Goal: Navigation & Orientation: Find specific page/section

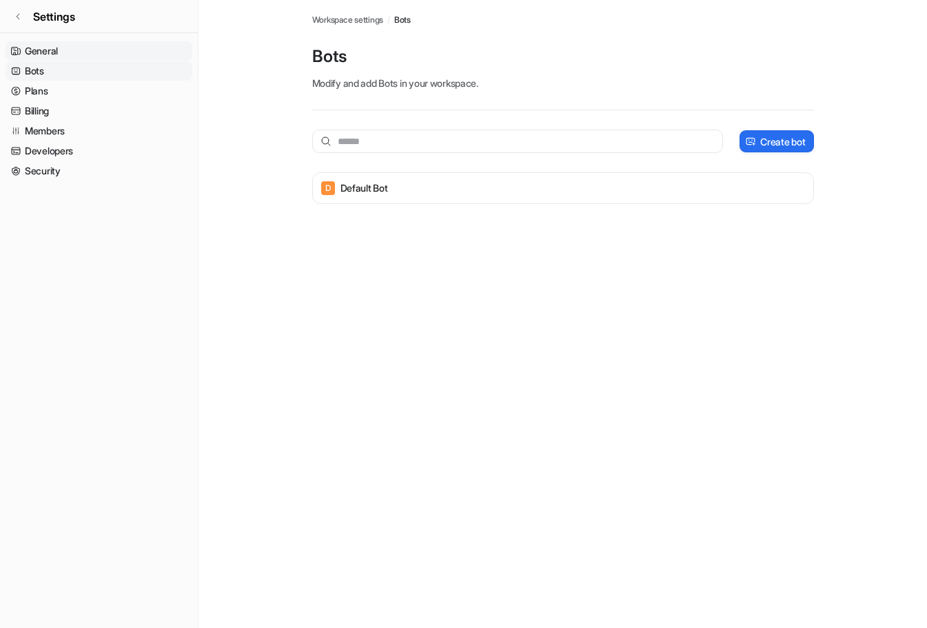
click at [73, 48] on link "General" at bounding box center [99, 50] width 187 height 19
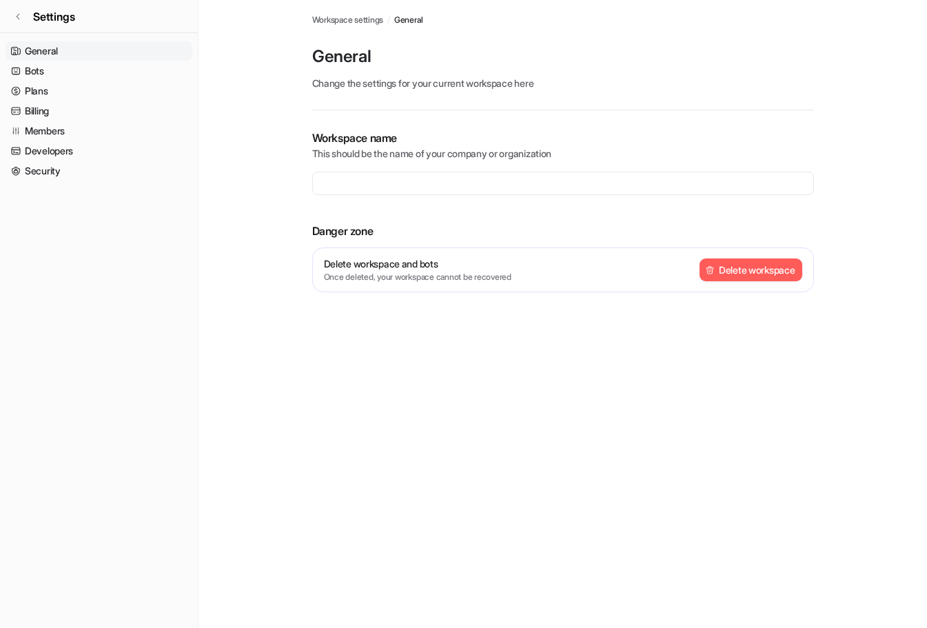
type input "**********"
click at [52, 103] on link "Billing" at bounding box center [99, 110] width 187 height 19
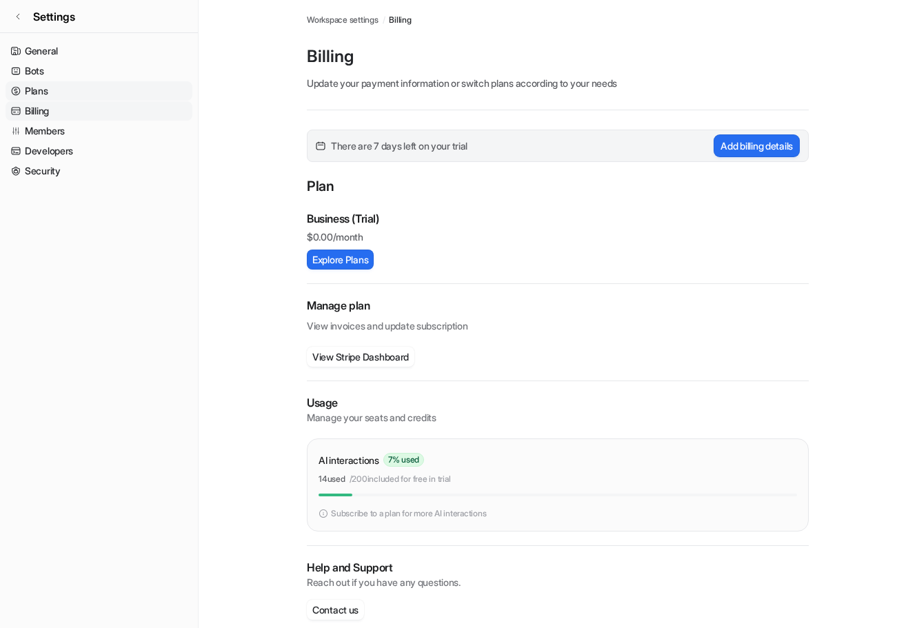
click at [52, 99] on link "Plans" at bounding box center [99, 90] width 187 height 19
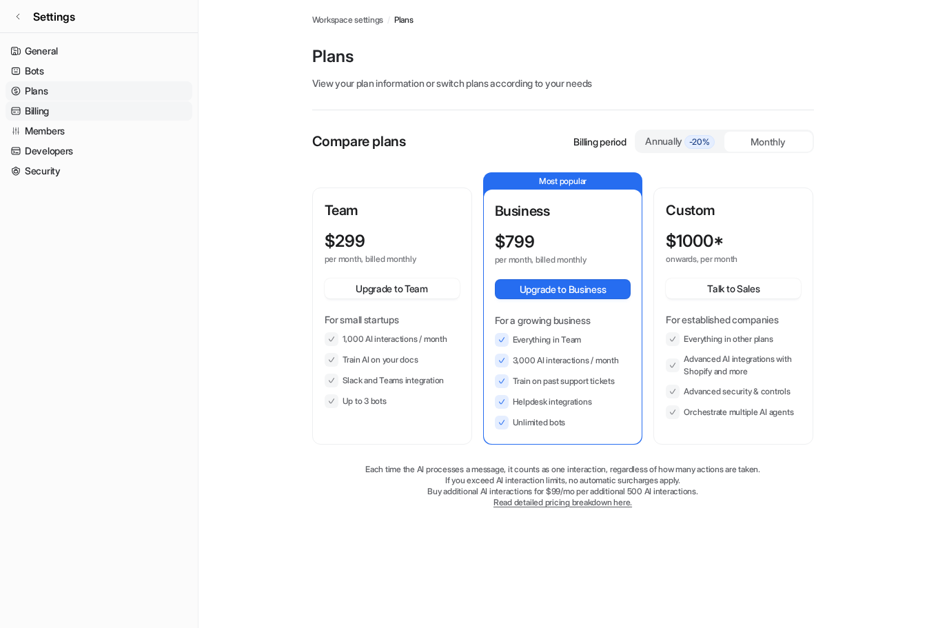
click at [69, 107] on link "Billing" at bounding box center [99, 110] width 187 height 19
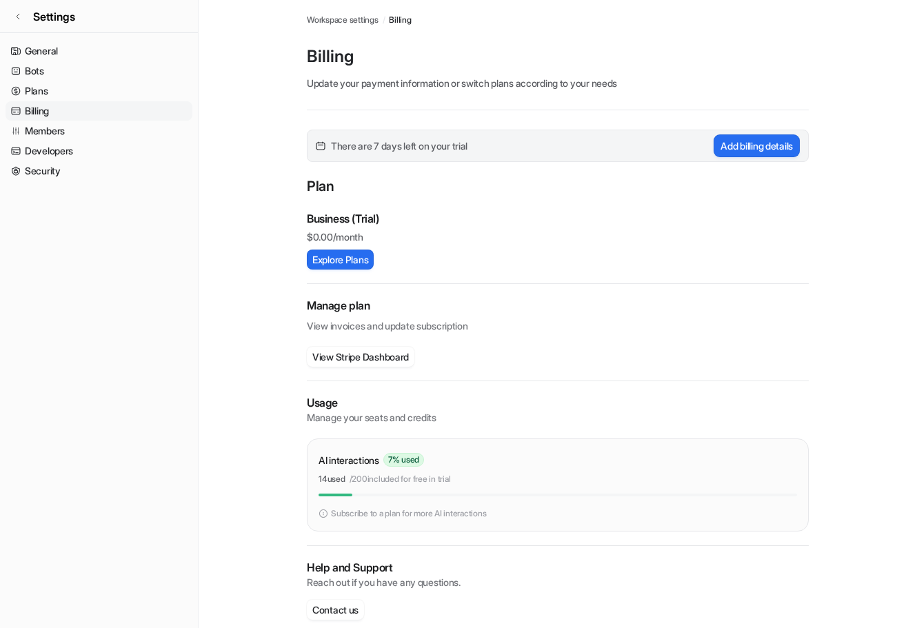
click at [363, 19] on span "Workspace settings" at bounding box center [343, 20] width 72 height 12
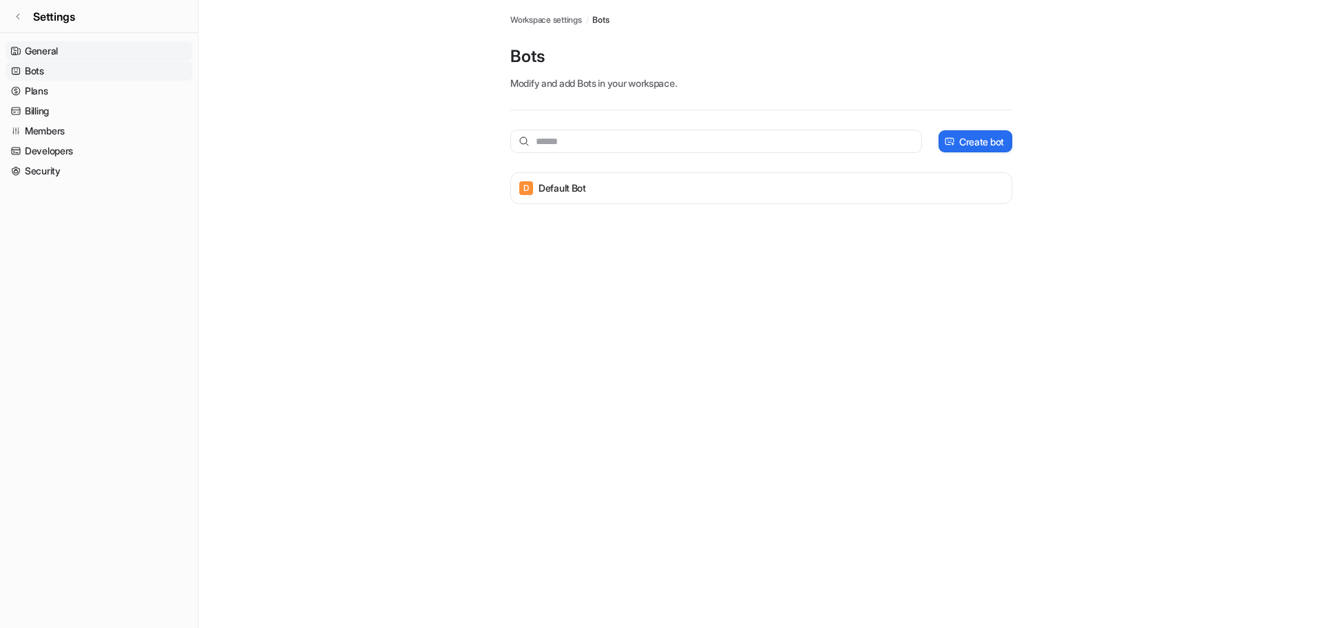
click at [95, 57] on link "General" at bounding box center [99, 50] width 187 height 19
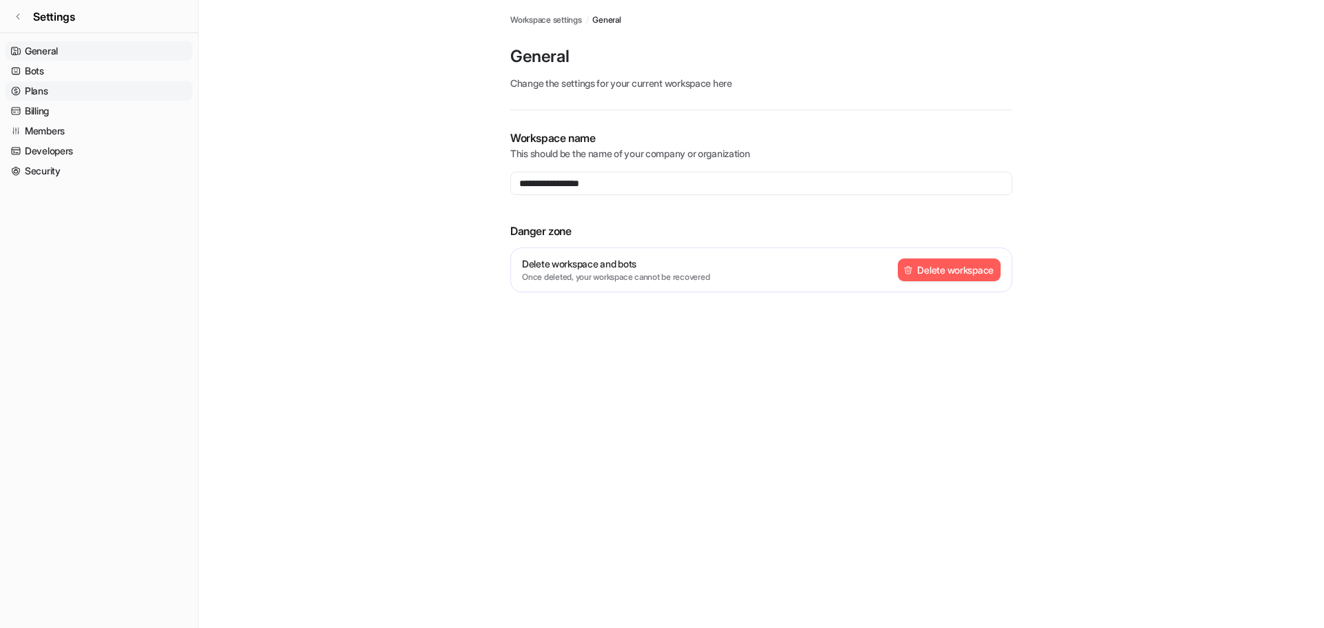
click at [30, 89] on link "Plans" at bounding box center [99, 90] width 187 height 19
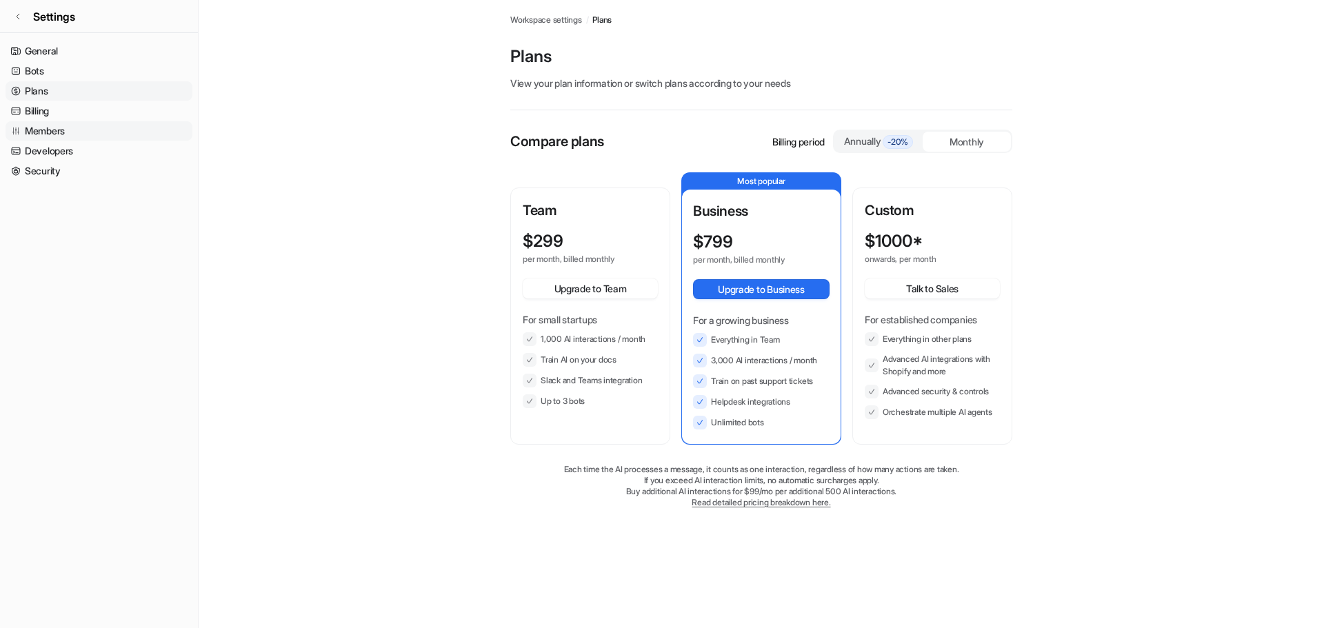
click at [90, 127] on link "Members" at bounding box center [99, 130] width 187 height 19
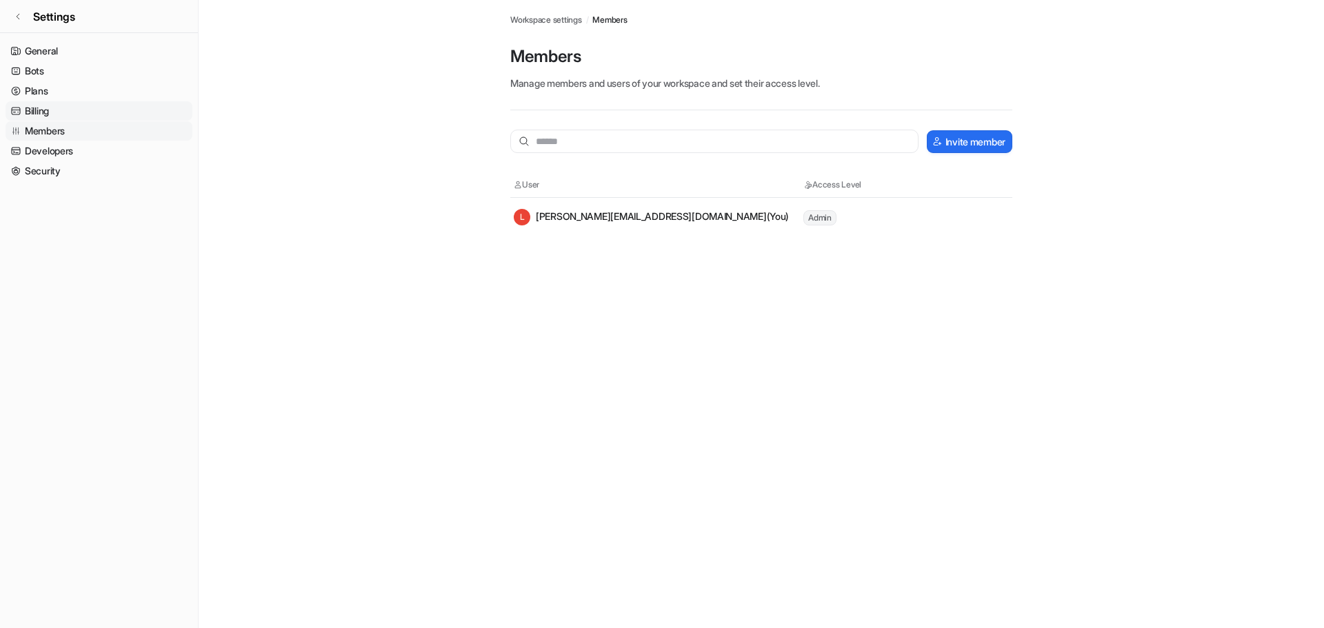
click at [41, 114] on link "Billing" at bounding box center [99, 110] width 187 height 19
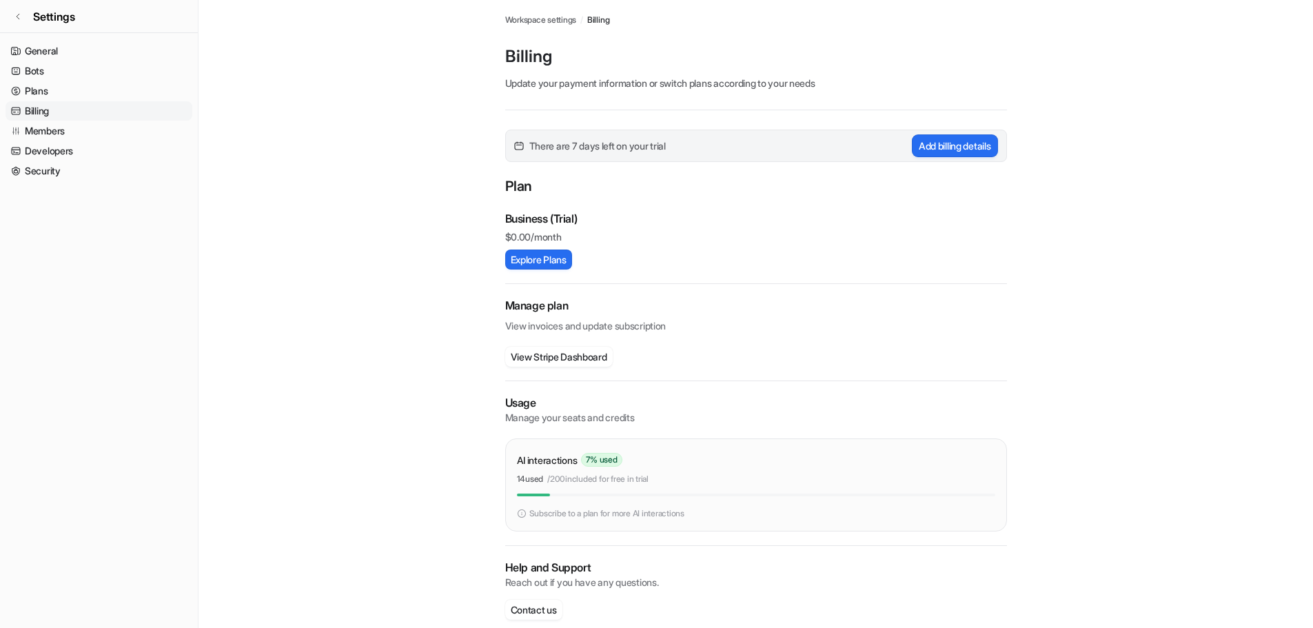
scroll to position [19, 0]
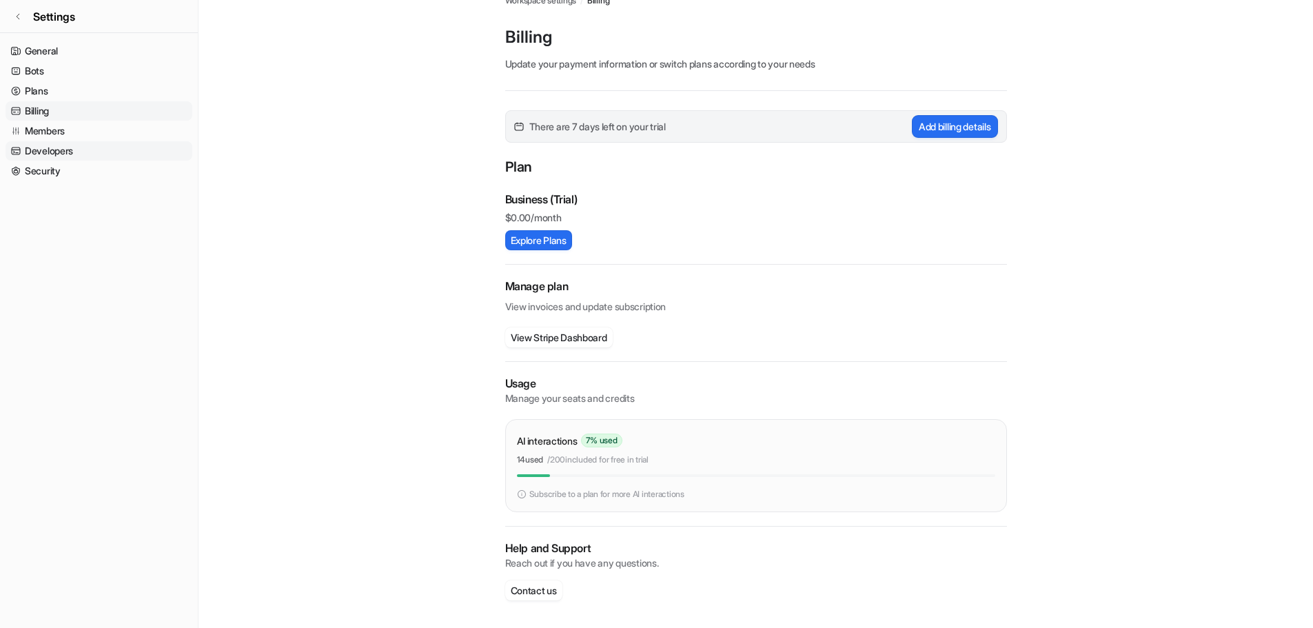
click at [32, 155] on link "Developers" at bounding box center [99, 150] width 187 height 19
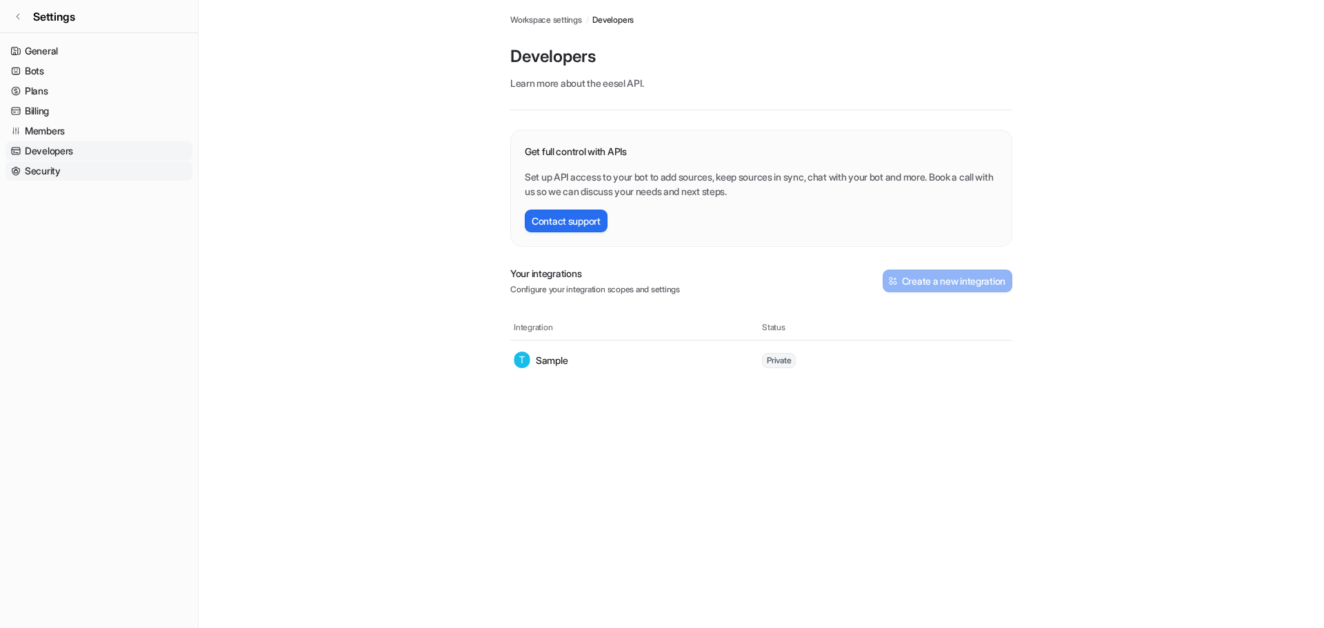
click at [32, 172] on link "Security" at bounding box center [99, 170] width 187 height 19
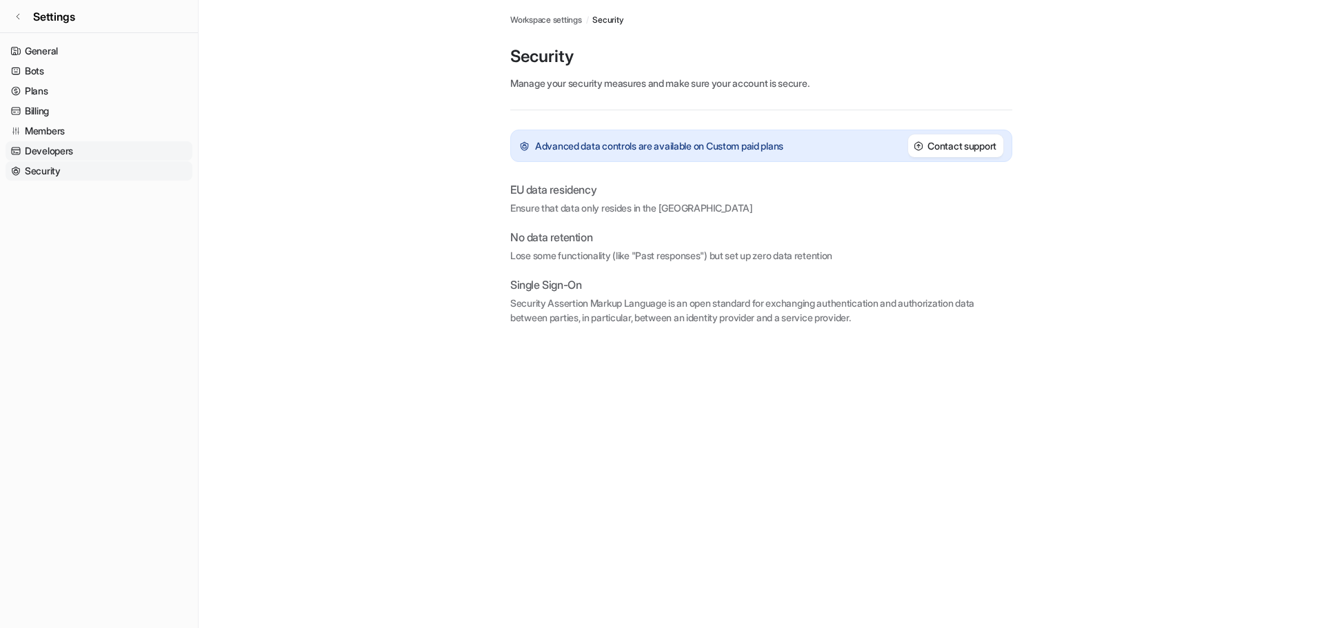
click at [33, 158] on link "Developers" at bounding box center [99, 150] width 187 height 19
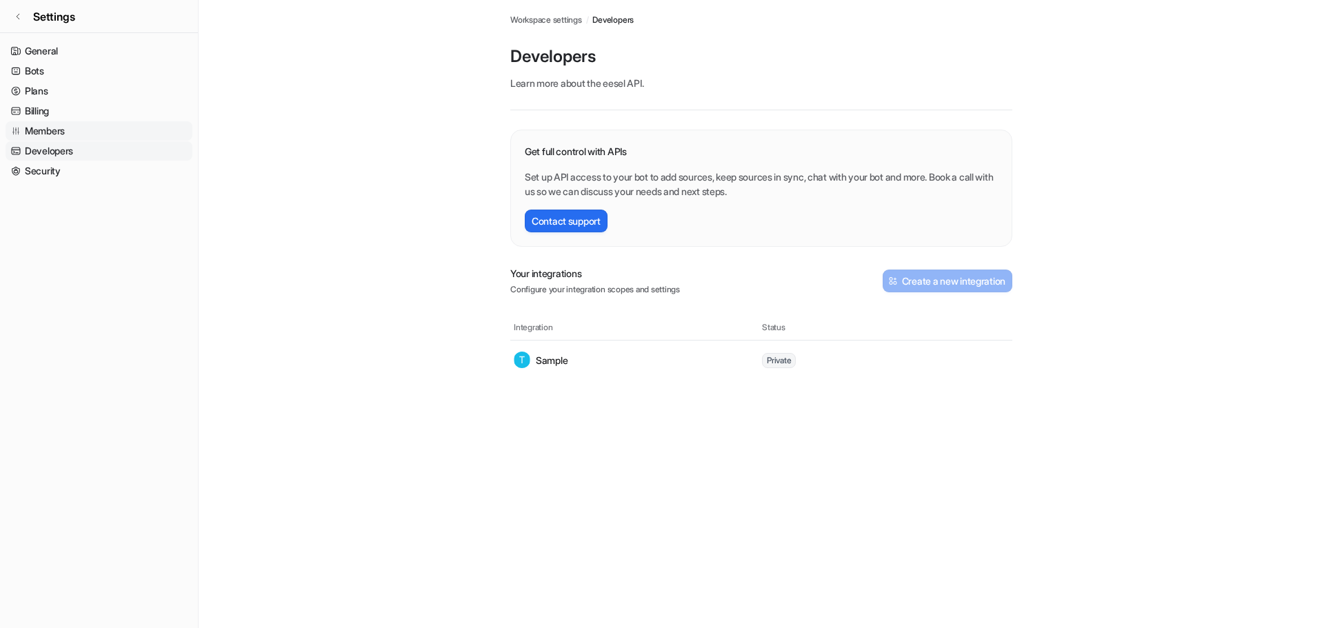
click at [45, 123] on link "Members" at bounding box center [99, 130] width 187 height 19
